Goal: Information Seeking & Learning: Find specific page/section

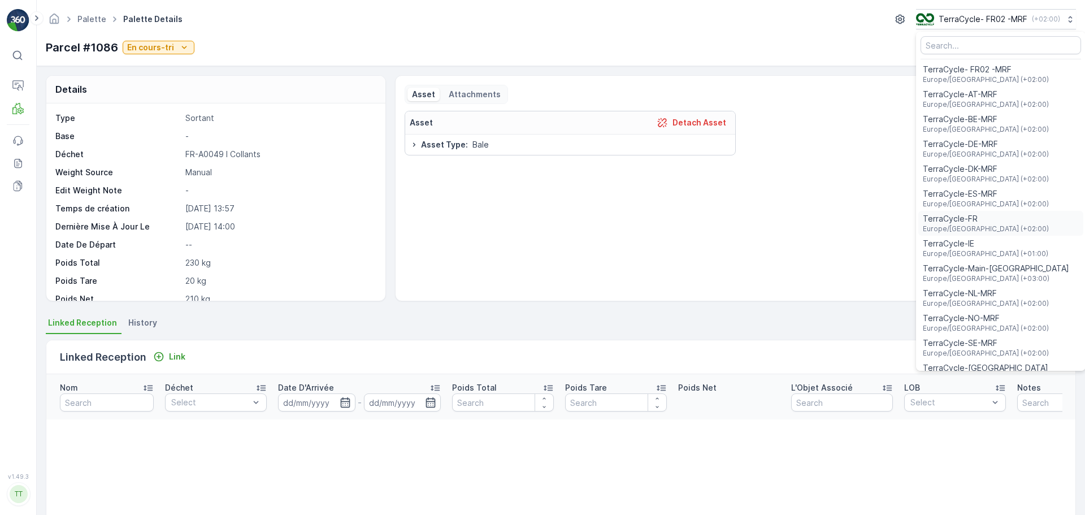
click at [984, 227] on div "TerraCycle-FR [GEOGRAPHIC_DATA]/[GEOGRAPHIC_DATA] (+02:00)" at bounding box center [1000, 223] width 165 height 25
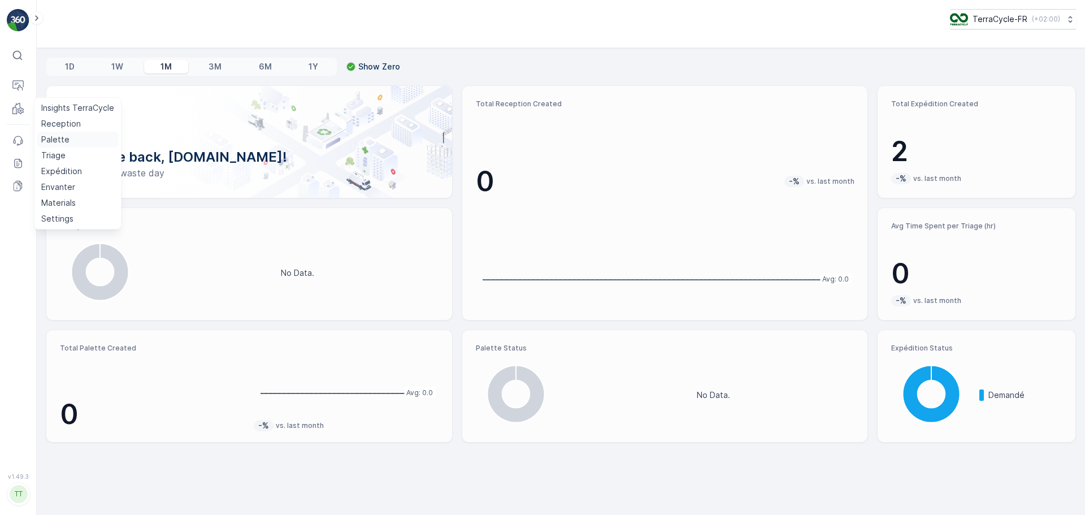
click at [60, 138] on p "Palette" at bounding box center [55, 139] width 28 height 11
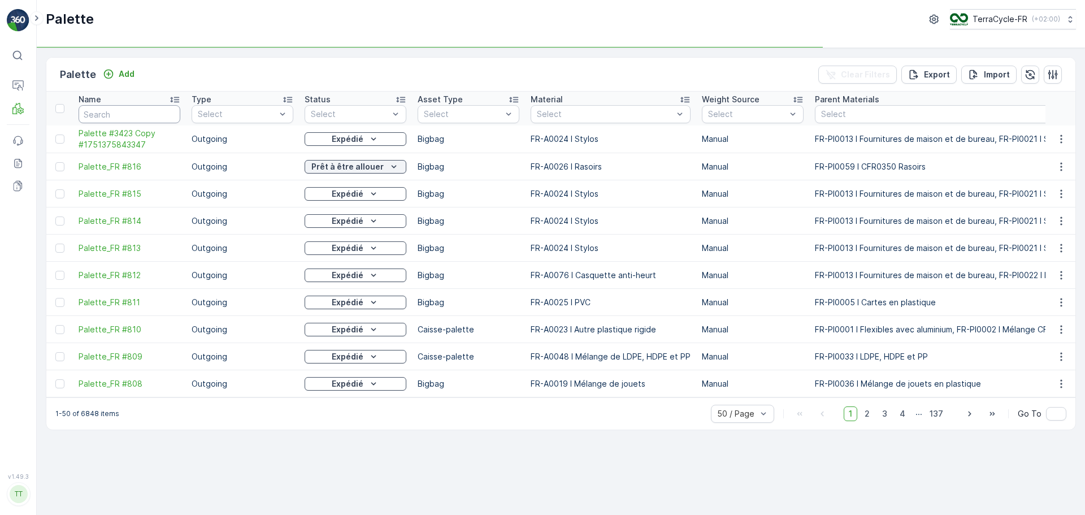
click at [116, 112] on input "text" at bounding box center [130, 114] width 102 height 18
type input "I"
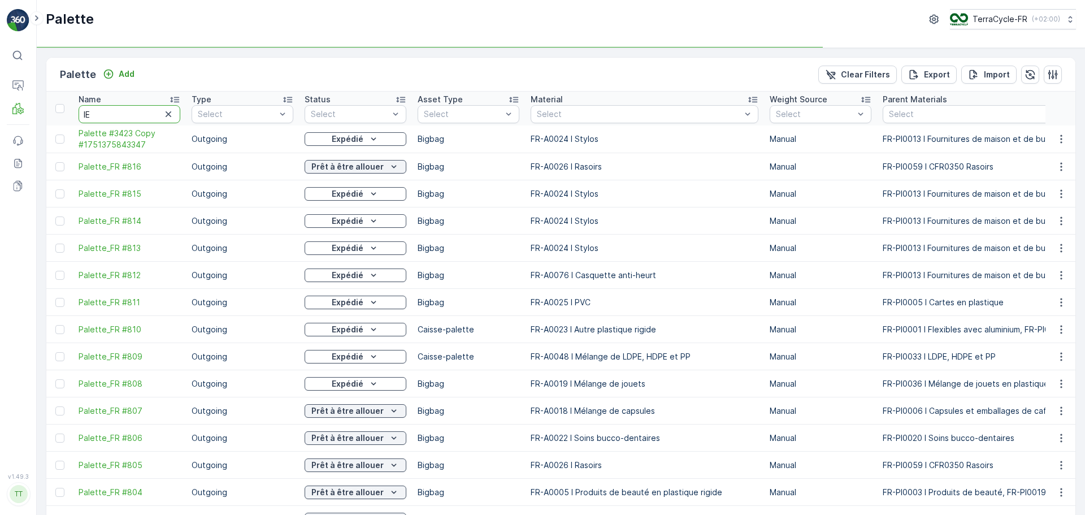
click at [129, 115] on input "IE" at bounding box center [130, 114] width 102 height 18
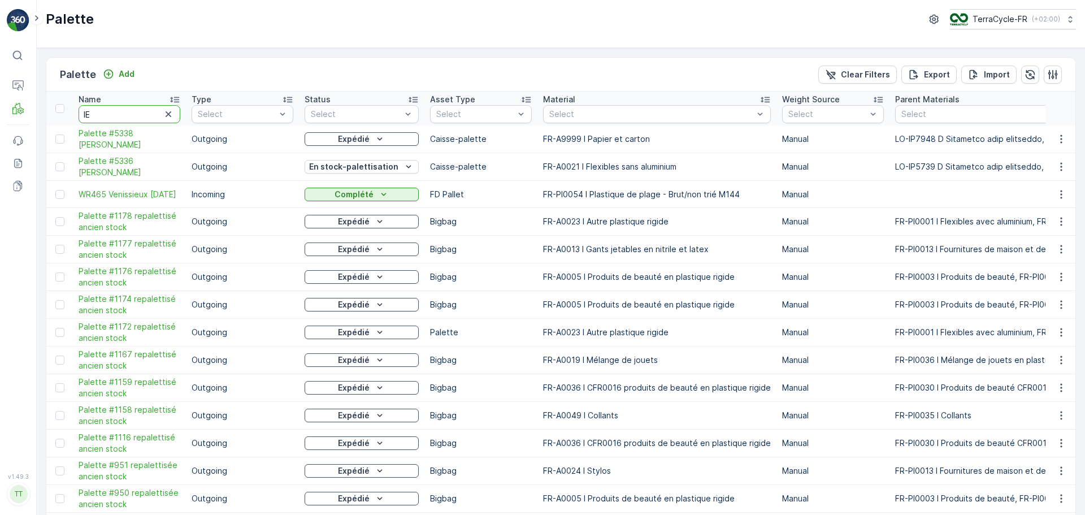
click at [129, 115] on input "IE" at bounding box center [130, 114] width 102 height 18
type input "I"
click at [129, 115] on input "I" at bounding box center [130, 114] width 102 height 18
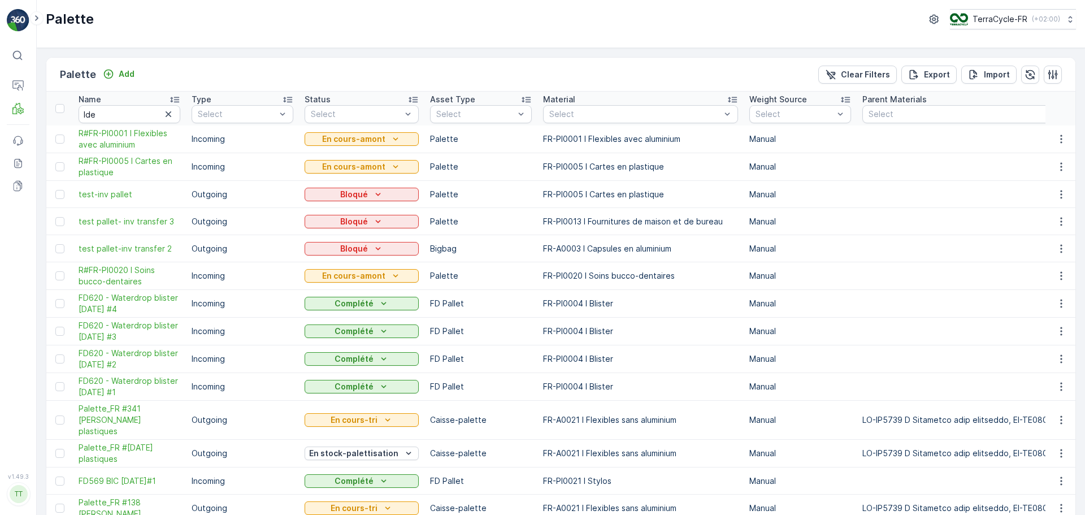
type input "I"
click at [129, 115] on input "Ide" at bounding box center [130, 114] width 102 height 18
type input "Ided"
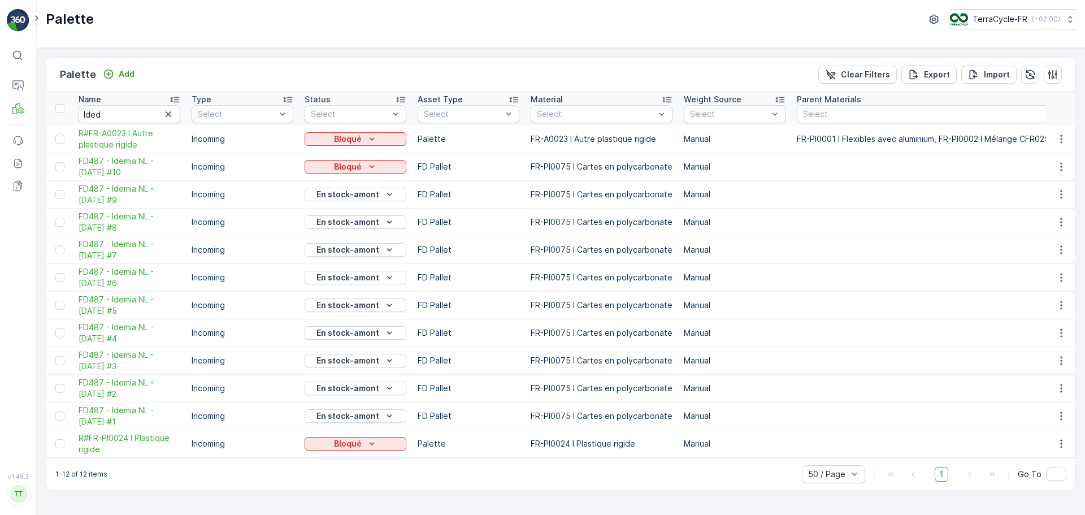
type input "Ide"
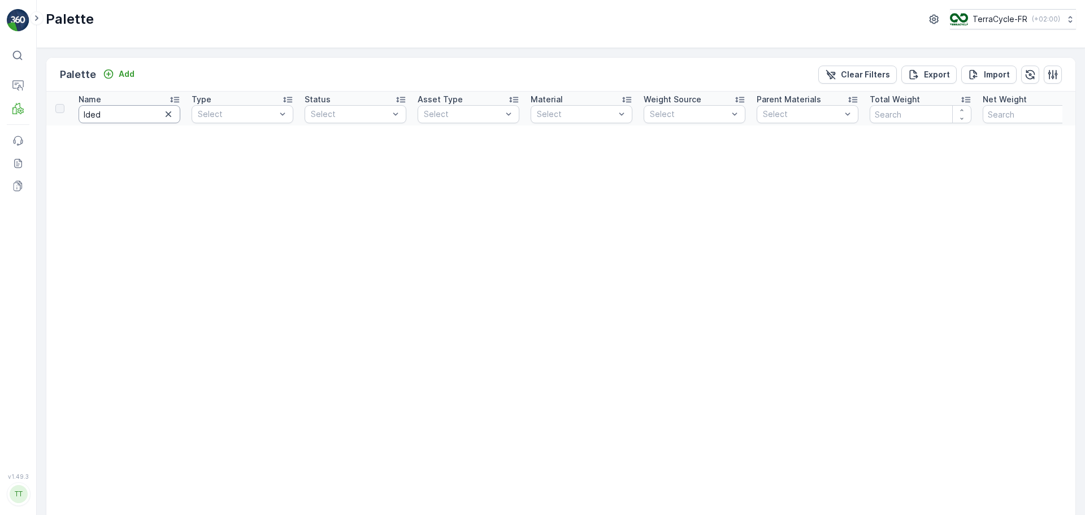
click at [129, 115] on input "Ided" at bounding box center [130, 114] width 102 height 18
type input "Idem"
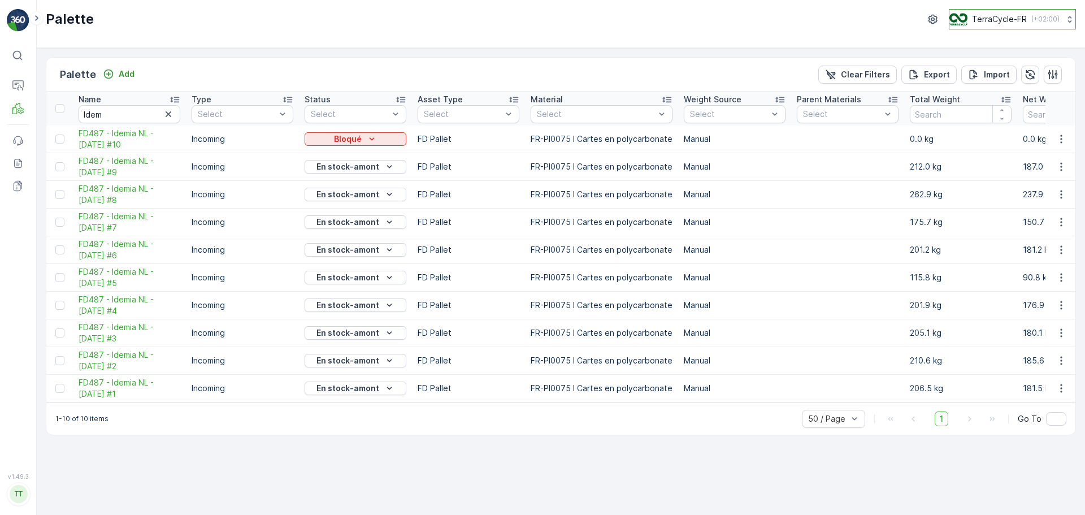
click at [998, 11] on button "TerraCycle-FR ( +02:00 )" at bounding box center [1012, 19] width 127 height 20
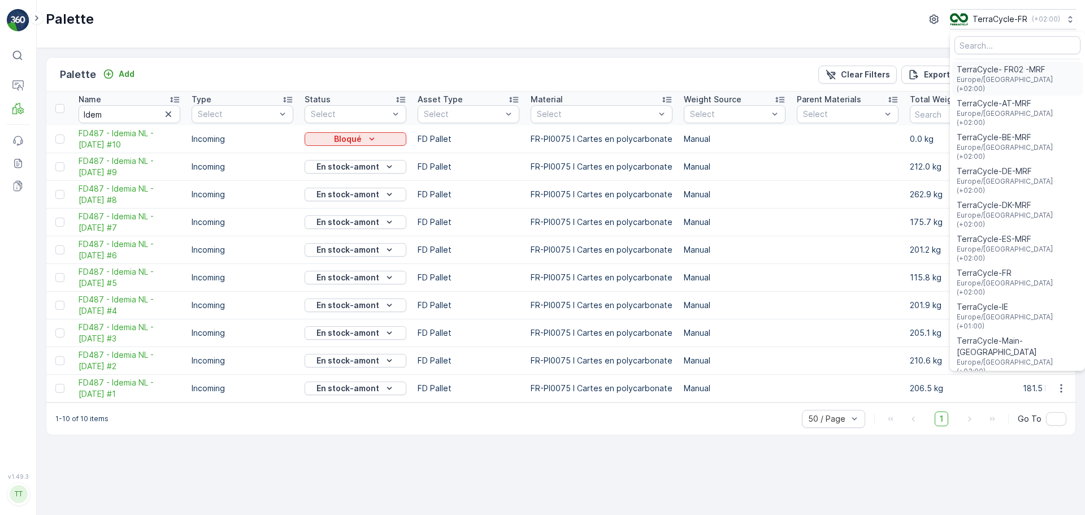
click at [1005, 74] on span "TerraCycle- FR02 -MRF" at bounding box center [1018, 69] width 122 height 11
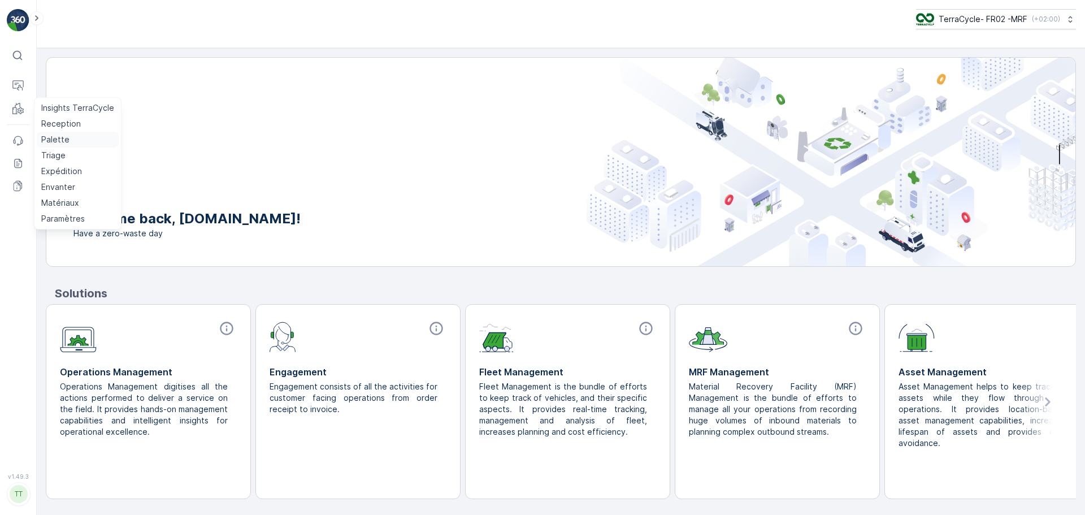
click at [49, 137] on p "Palette" at bounding box center [55, 139] width 28 height 11
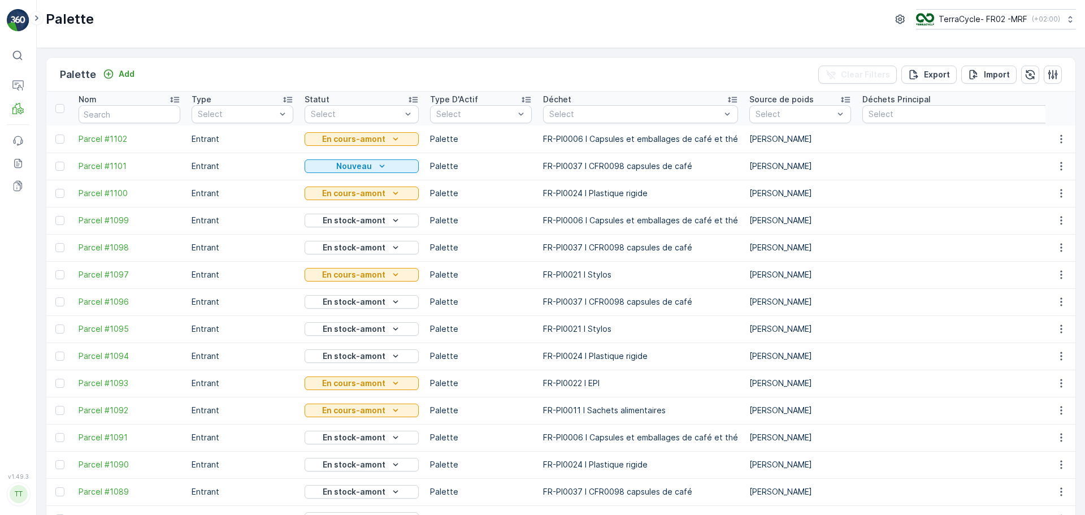
click at [589, 99] on div "Déchet" at bounding box center [640, 99] width 195 height 11
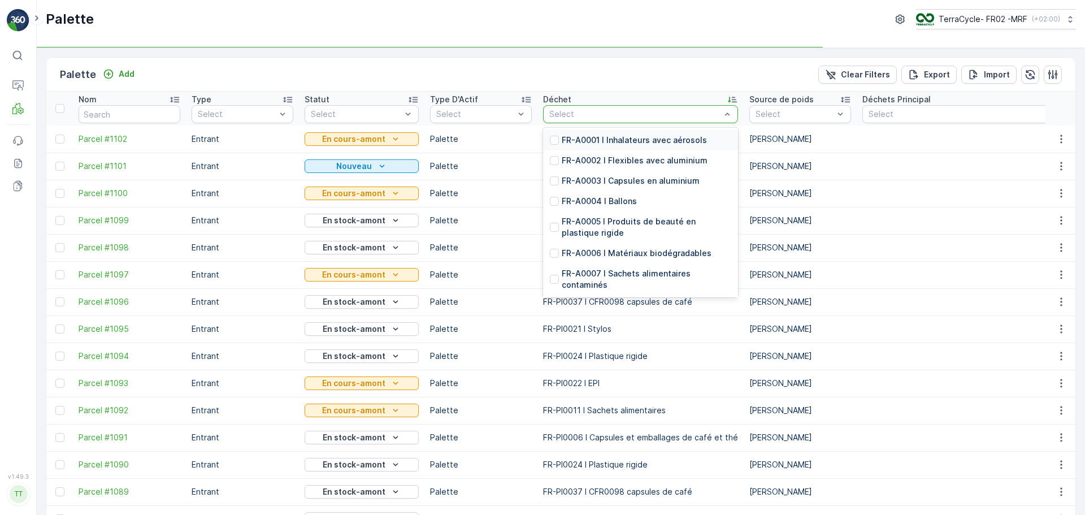
click at [598, 115] on div at bounding box center [634, 114] width 173 height 9
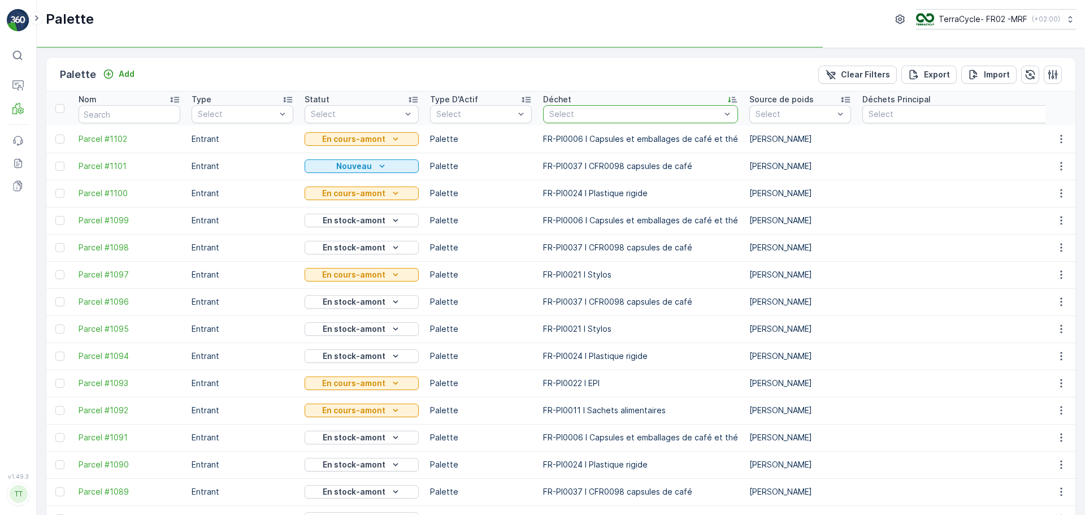
click at [598, 115] on div at bounding box center [634, 114] width 173 height 9
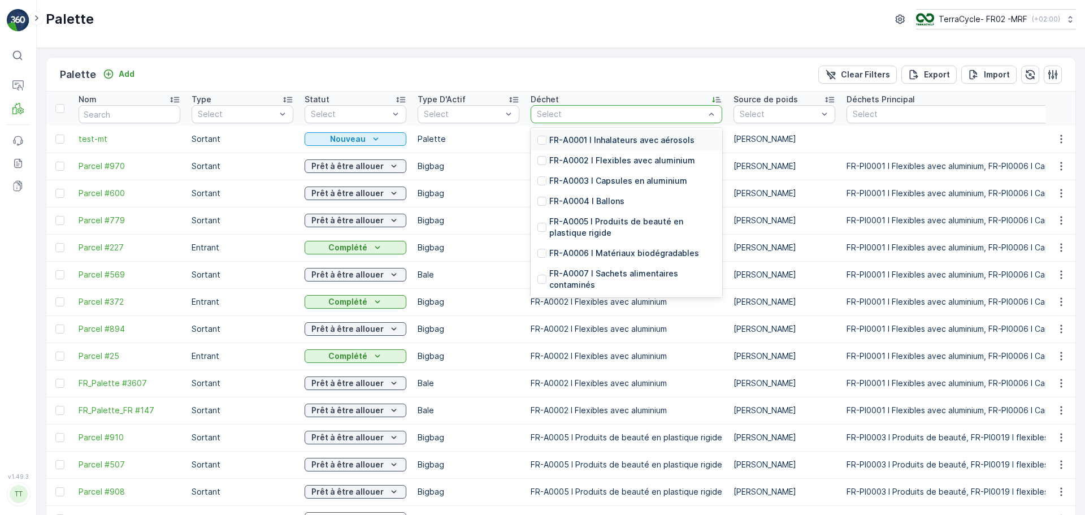
type input "g"
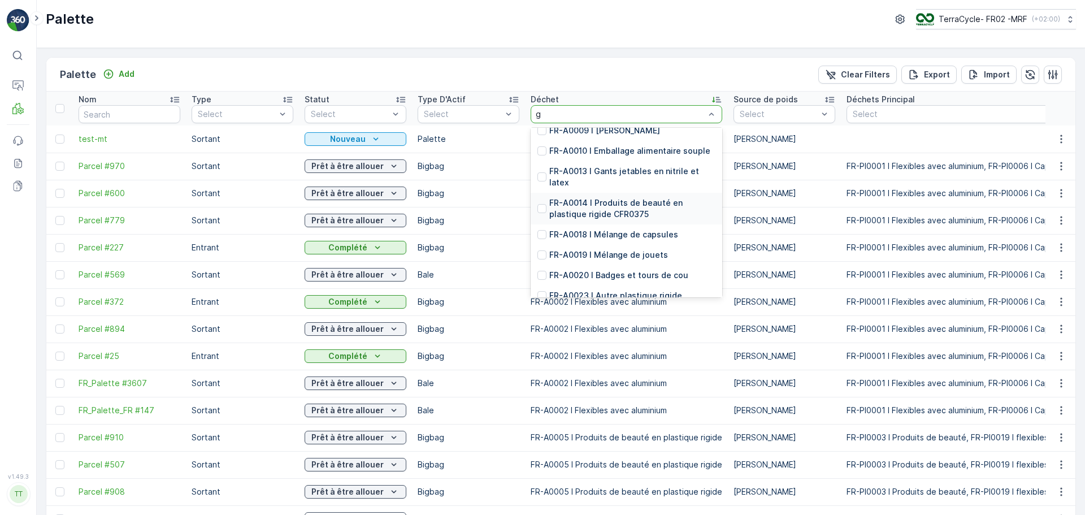
scroll to position [113, 0]
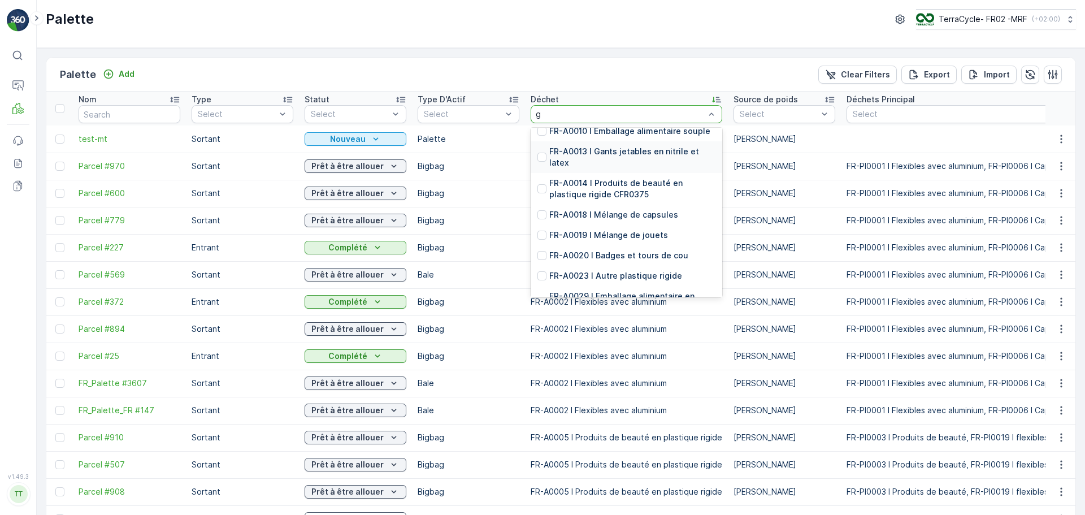
click at [636, 154] on p "FR-A0013 I Gants jetables en nitrile et latex" at bounding box center [632, 157] width 166 height 23
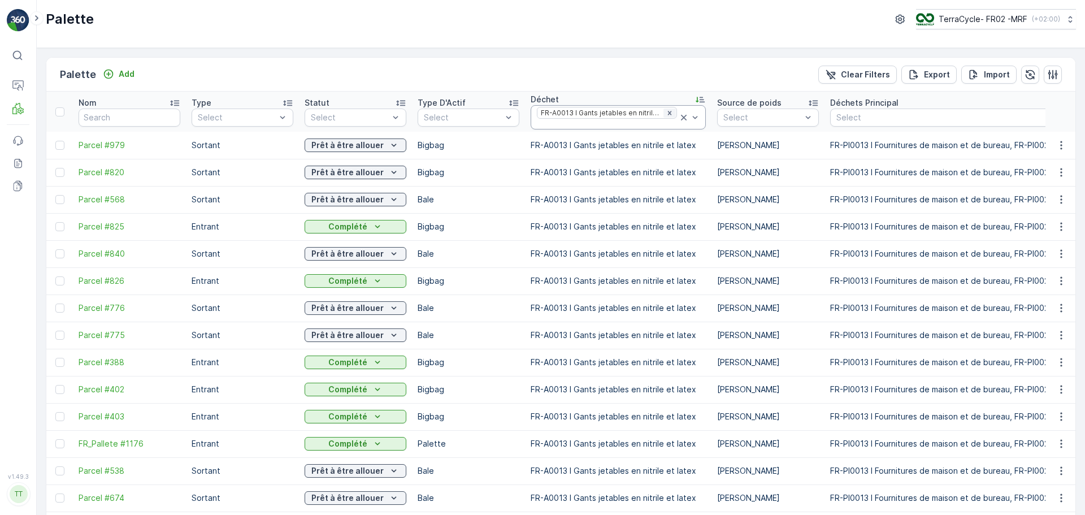
click at [667, 114] on icon "Remove FR-A0013 I Gants jetables en nitrile et latex" at bounding box center [669, 113] width 4 height 4
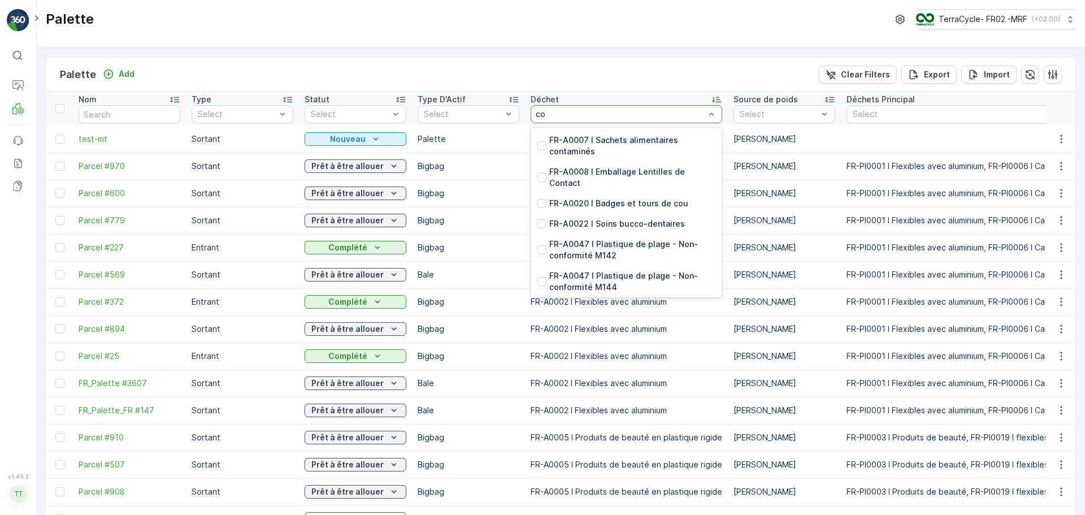
type input "c"
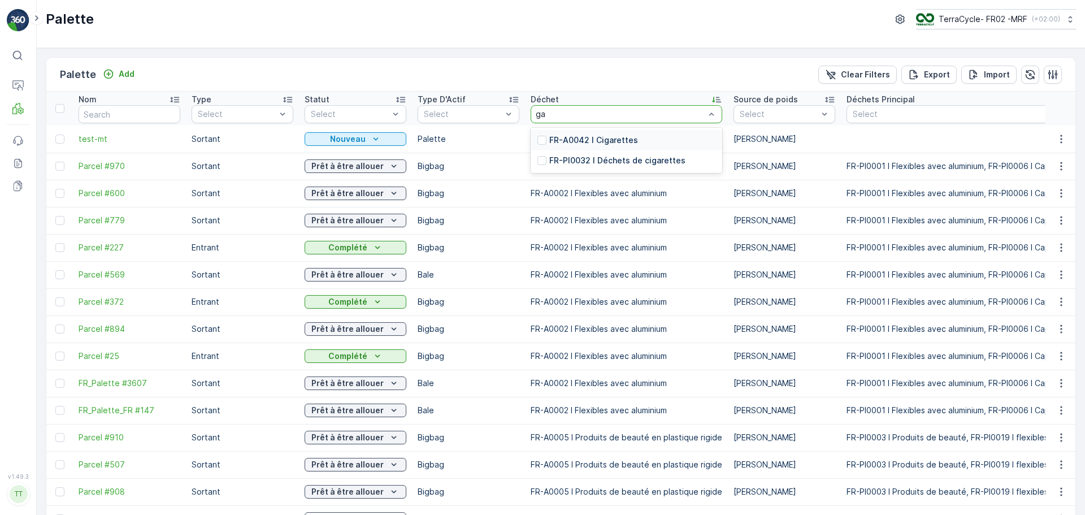
type input "g"
